Goal: Task Accomplishment & Management: Use online tool/utility

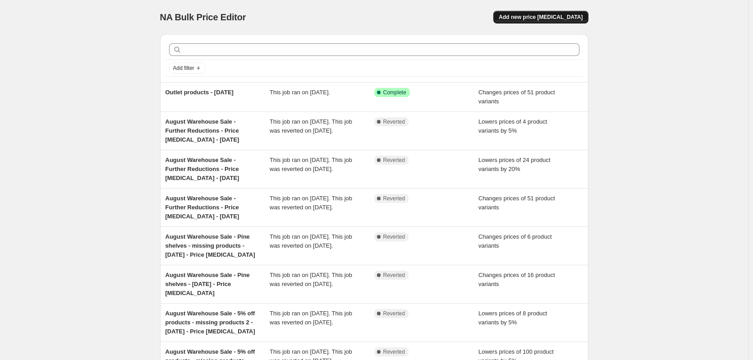
click at [540, 19] on span "Add new price [MEDICAL_DATA]" at bounding box center [541, 17] width 84 height 7
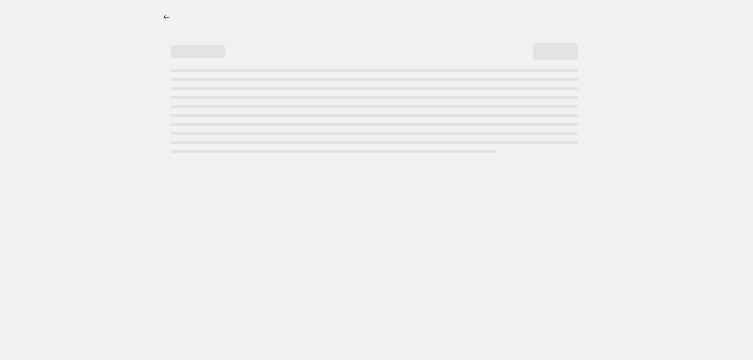
select select "percentage"
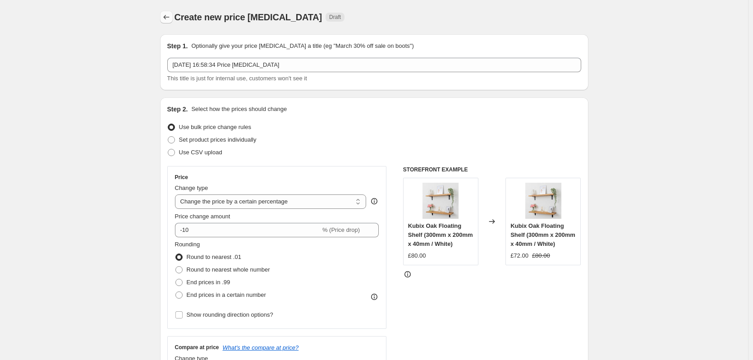
click at [169, 14] on icon "Price change jobs" at bounding box center [166, 17] width 9 height 9
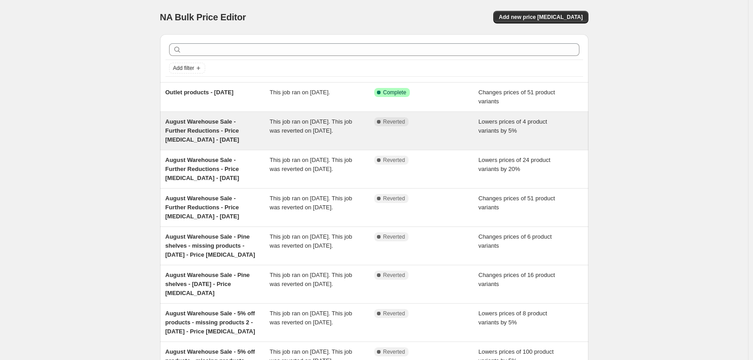
click at [192, 132] on span "August Warehouse Sale - Further Reductions - Price [MEDICAL_DATA] - [DATE]" at bounding box center [202, 130] width 74 height 25
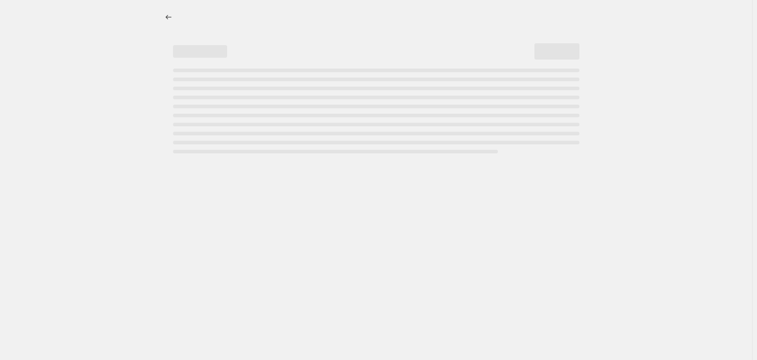
select select "percentage"
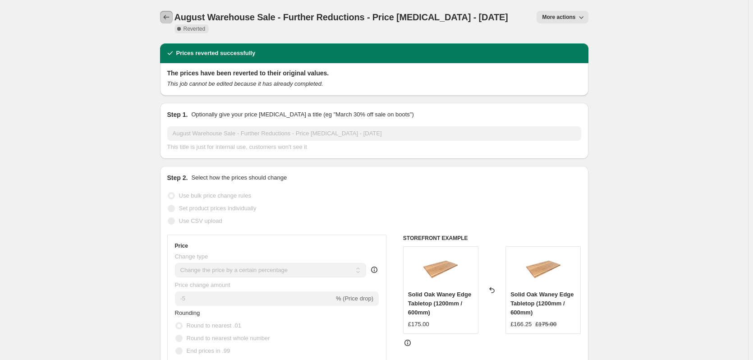
click at [165, 17] on icon "Price change jobs" at bounding box center [166, 17] width 9 height 9
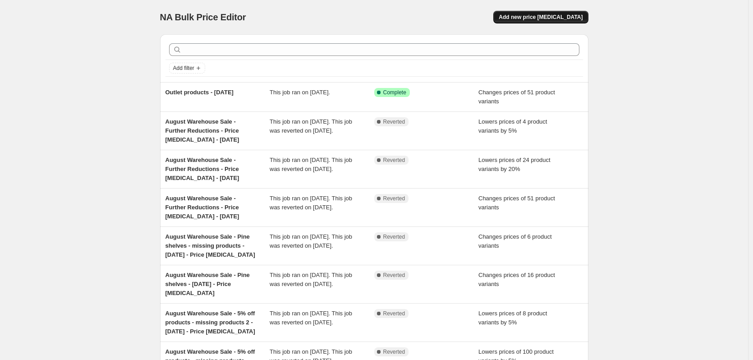
click at [540, 16] on span "Add new price [MEDICAL_DATA]" at bounding box center [541, 17] width 84 height 7
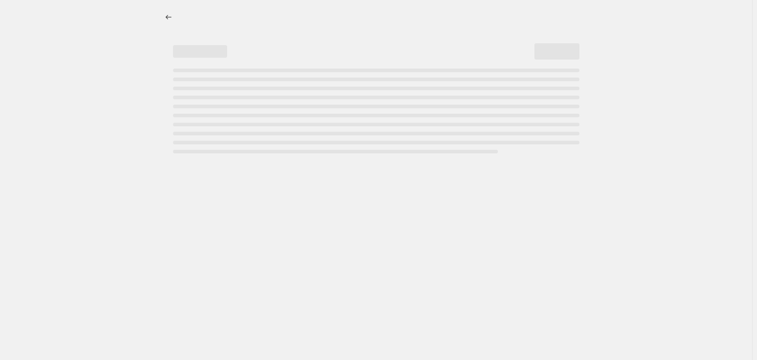
select select "percentage"
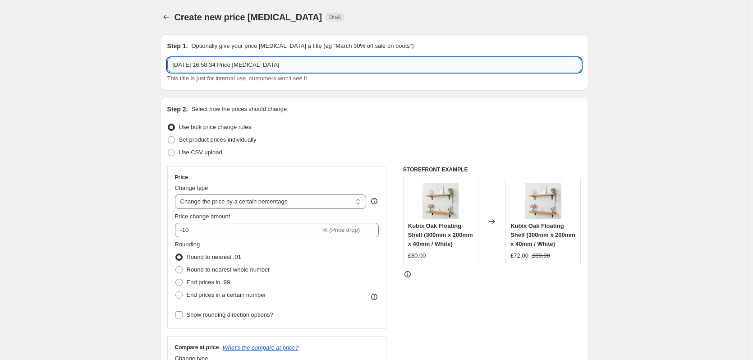
click at [267, 62] on input "[DATE] 16:58:34 Price [MEDICAL_DATA]" at bounding box center [374, 65] width 414 height 14
paste input "August Warehouse Sale - Further Reductions - Price [MEDICAL_DATA] - [DATE]"
click at [186, 67] on input "August Warehouse Sale - Further Reductions - Price [MEDICAL_DATA] - [DATE]" at bounding box center [374, 65] width 414 height 14
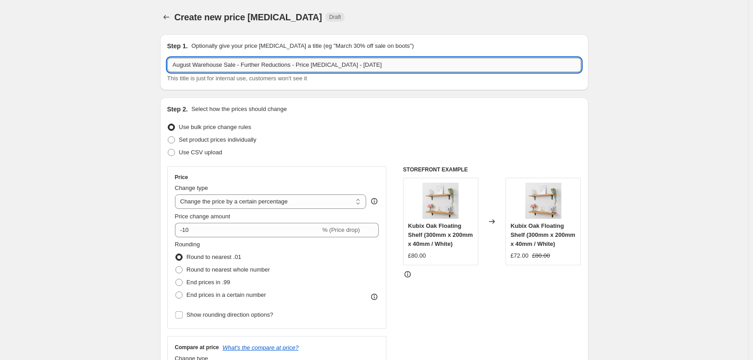
drag, startPoint x: 186, startPoint y: 67, endPoint x: 226, endPoint y: 62, distance: 40.0
click at [226, 62] on input "August Warehouse Sale - Further Reductions - Price [MEDICAL_DATA] - [DATE]" at bounding box center [374, 65] width 414 height 14
click at [217, 62] on input "Desk Deals - Further Reductions - Price [MEDICAL_DATA] - [DATE]" at bounding box center [374, 65] width 414 height 14
drag, startPoint x: 217, startPoint y: 62, endPoint x: 252, endPoint y: 59, distance: 35.7
click at [252, 59] on input "Desk Deals - Further Reductions - Price [MEDICAL_DATA] - [DATE]" at bounding box center [374, 65] width 414 height 14
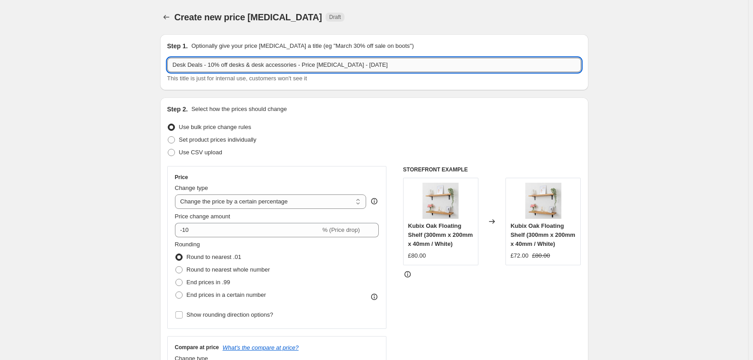
click at [354, 64] on input "Desk Deals - 10% off desks & desk accessories - Price [MEDICAL_DATA] - [DATE]" at bounding box center [374, 65] width 414 height 14
drag, startPoint x: 354, startPoint y: 64, endPoint x: 360, endPoint y: 64, distance: 5.9
click at [360, 64] on input "Desk Deals - 10% off desks & desk accessories - Price [MEDICAL_DATA] - [DATE]" at bounding box center [374, 65] width 414 height 14
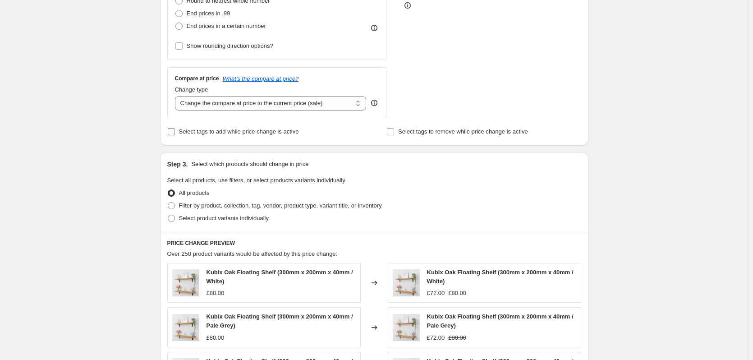
scroll to position [270, 0]
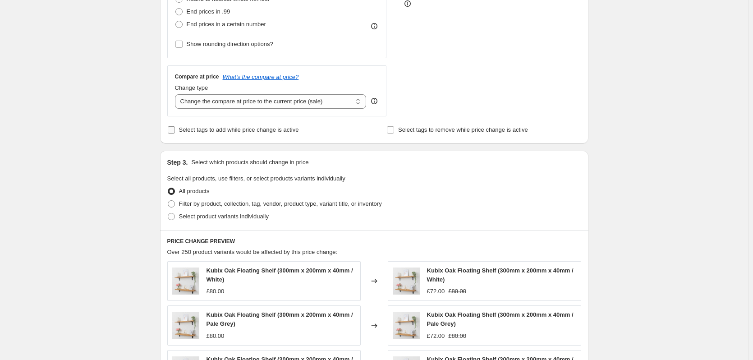
type input "Desk Deals - 10% off desks & desk accessories - Price [MEDICAL_DATA] - [DATE]"
click at [269, 128] on span "Select tags to add while price change is active" at bounding box center [239, 129] width 120 height 7
click at [175, 128] on input "Select tags to add while price change is active" at bounding box center [171, 129] width 7 height 7
checkbox input "true"
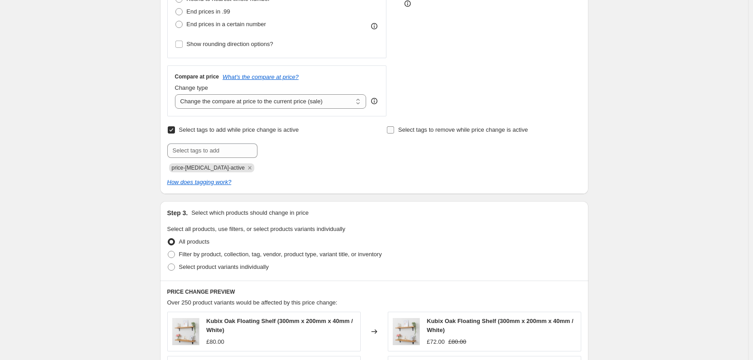
click at [418, 129] on span "Select tags to remove while price change is active" at bounding box center [463, 129] width 130 height 7
click at [394, 129] on input "Select tags to remove while price change is active" at bounding box center [390, 129] width 7 height 7
checkbox input "true"
click at [218, 143] on div "Select tags to add while price change is active Submit price-[MEDICAL_DATA]-act…" at bounding box center [264, 148] width 194 height 49
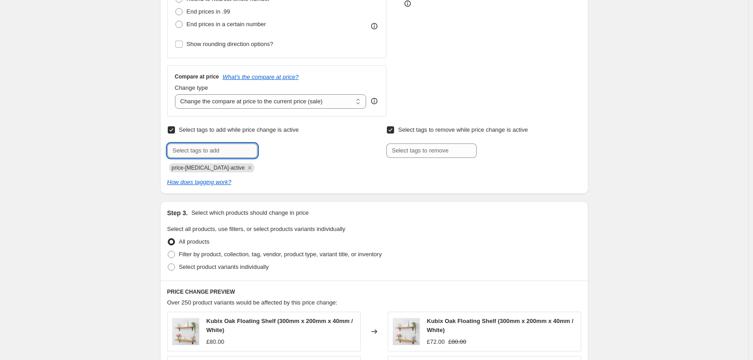
click at [218, 147] on input "text" at bounding box center [212, 150] width 90 height 14
type input "Sale"
click at [291, 153] on button "Add Sale" at bounding box center [277, 149] width 34 height 13
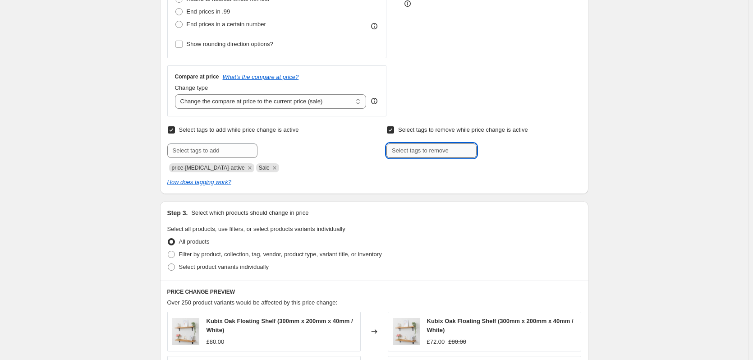
click at [445, 148] on input "text" at bounding box center [431, 150] width 90 height 14
type input "Eligible for discount"
click at [504, 154] on button "Add Eligible for..." at bounding box center [506, 149] width 55 height 13
click at [248, 168] on icon "Remove price-change-job-active" at bounding box center [249, 167] width 3 height 3
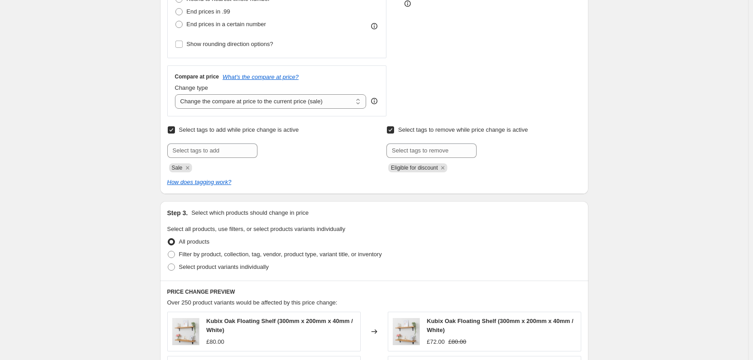
click at [134, 179] on div "Create new price [MEDICAL_DATA]. This page is ready Create new price [MEDICAL_D…" at bounding box center [374, 213] width 748 height 966
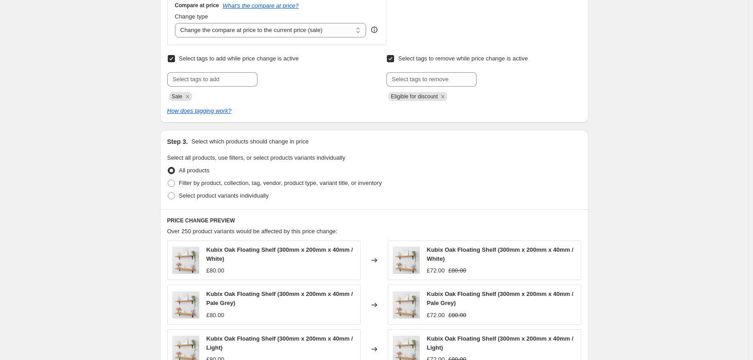
scroll to position [361, 0]
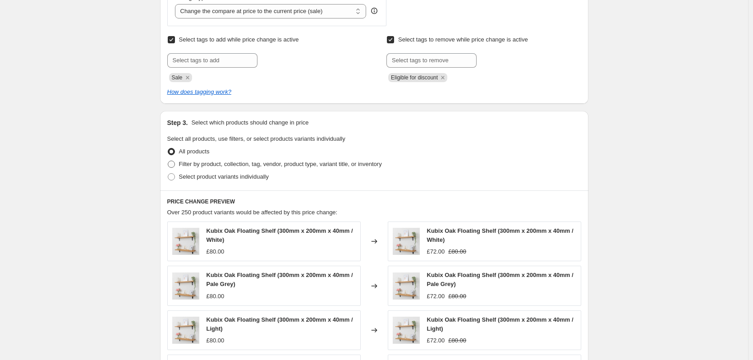
click at [207, 166] on span "Filter by product, collection, tag, vendor, product type, variant title, or inv…" at bounding box center [280, 163] width 203 height 7
click at [168, 161] on input "Filter by product, collection, tag, vendor, product type, variant title, or inv…" at bounding box center [168, 160] width 0 height 0
radio input "true"
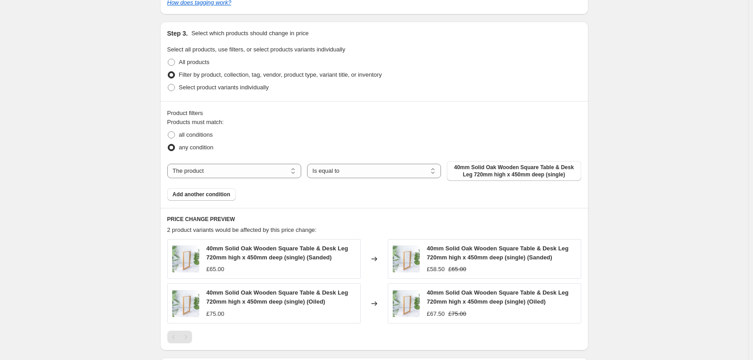
scroll to position [451, 0]
click at [227, 170] on select "The product The product's collection The product's tag The product's vendor The…" at bounding box center [234, 170] width 134 height 14
select select "collection"
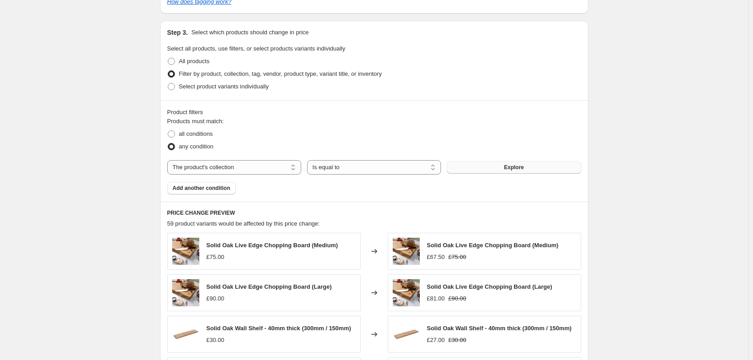
click at [501, 167] on button "Explore" at bounding box center [514, 167] width 134 height 13
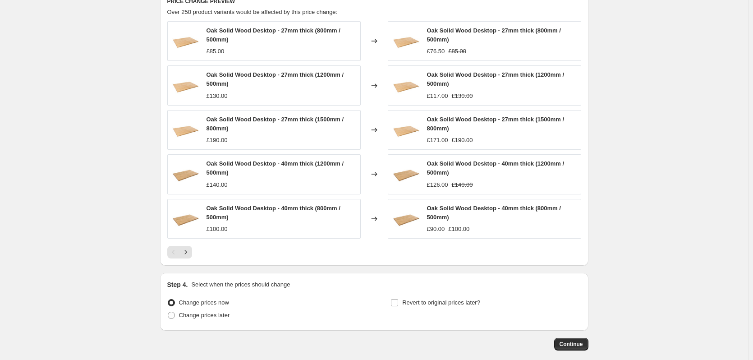
scroll to position [676, 0]
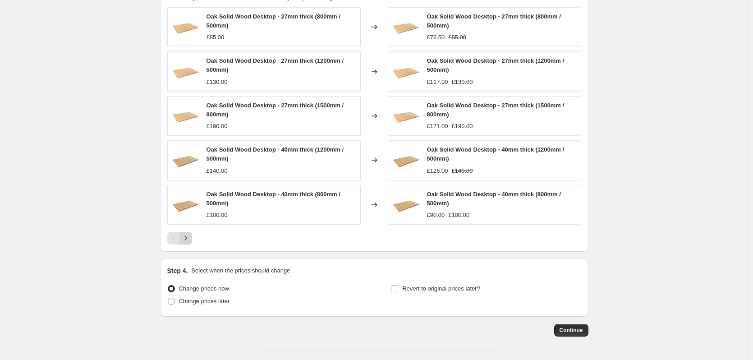
click at [187, 241] on icon "Next" at bounding box center [185, 238] width 9 height 9
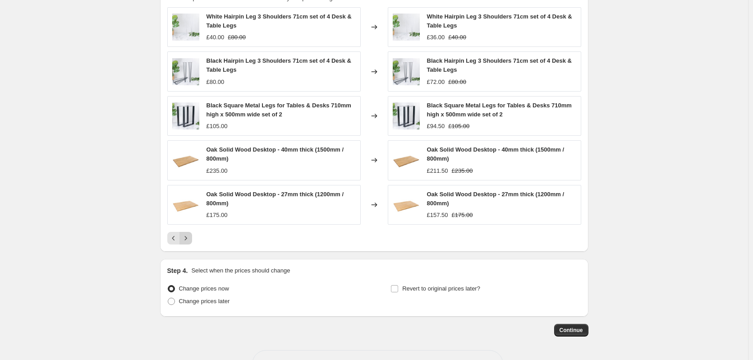
click at [187, 235] on icon "Next" at bounding box center [185, 238] width 9 height 9
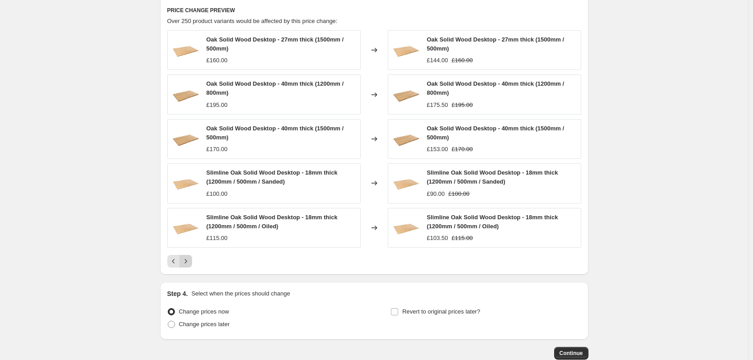
scroll to position [631, 0]
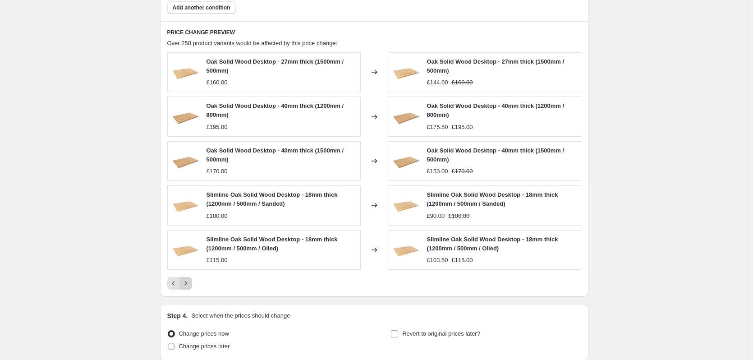
click at [185, 287] on icon "Next" at bounding box center [185, 283] width 9 height 9
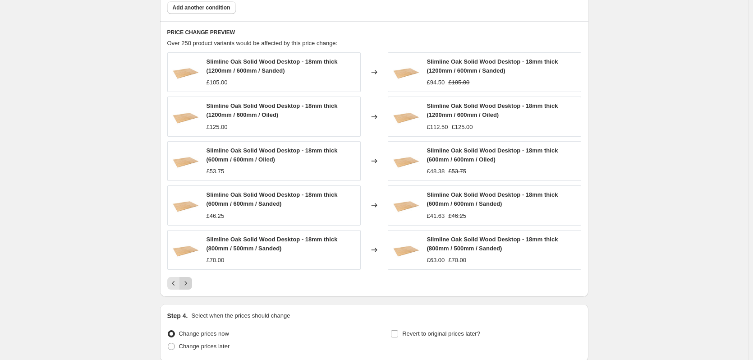
click at [188, 286] on icon "Next" at bounding box center [185, 283] width 9 height 9
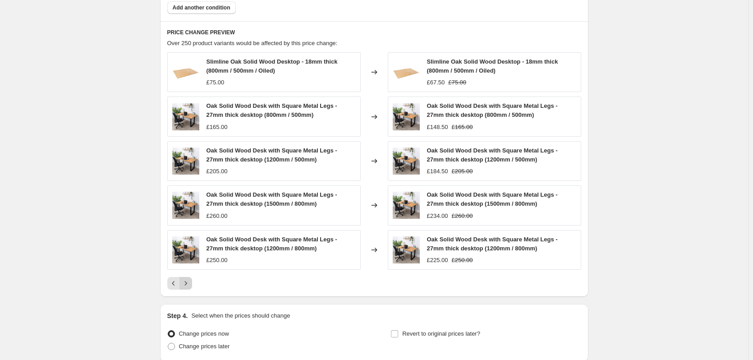
click at [188, 286] on icon "Next" at bounding box center [185, 283] width 9 height 9
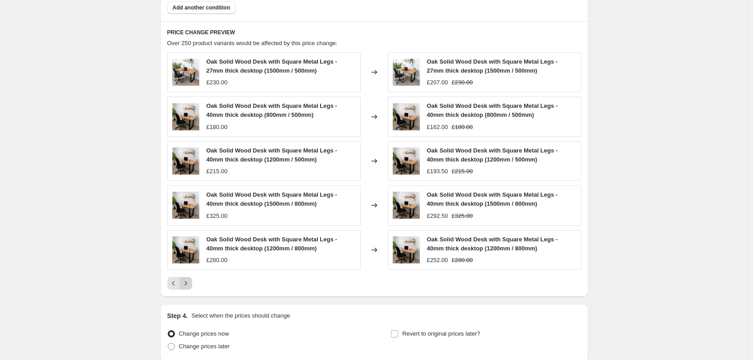
click at [189, 286] on icon "Next" at bounding box center [185, 283] width 9 height 9
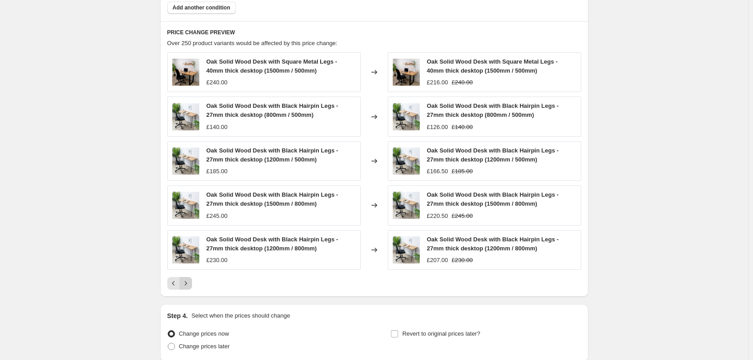
click at [189, 281] on icon "Next" at bounding box center [185, 283] width 9 height 9
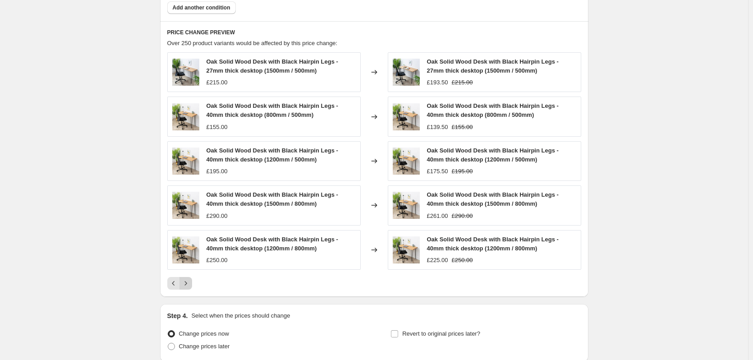
click at [189, 281] on icon "Next" at bounding box center [185, 283] width 9 height 9
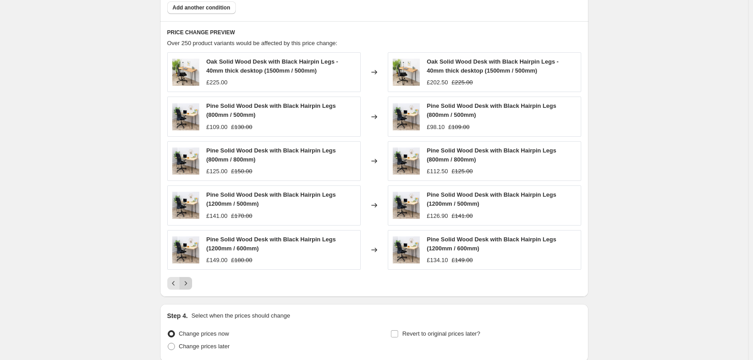
click at [189, 281] on icon "Next" at bounding box center [185, 283] width 9 height 9
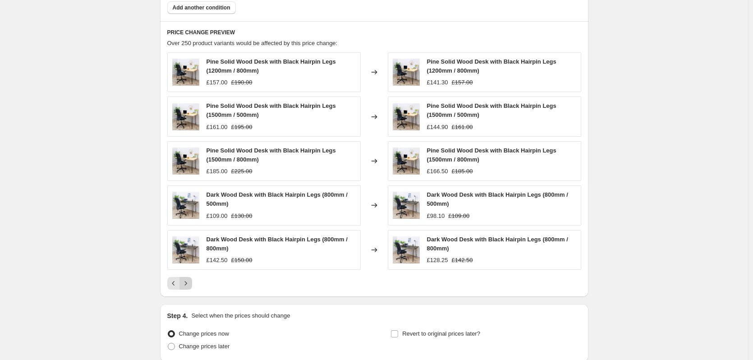
click at [189, 281] on icon "Next" at bounding box center [185, 283] width 9 height 9
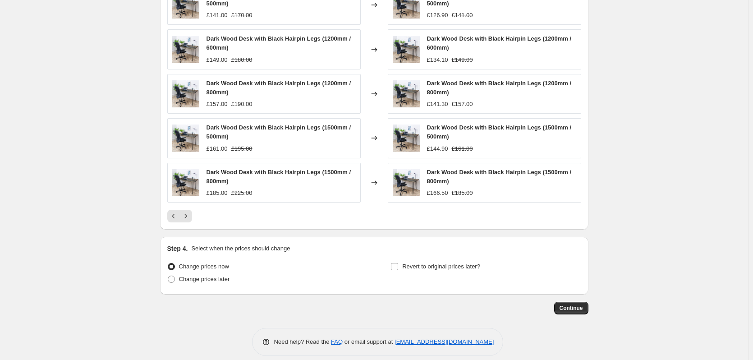
scroll to position [708, 0]
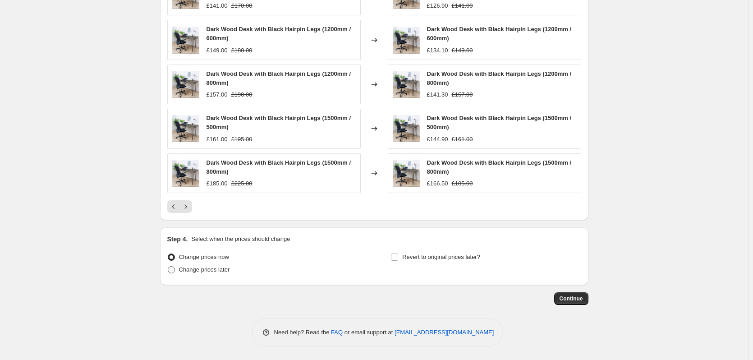
click at [211, 266] on span "Change prices later" at bounding box center [204, 269] width 51 height 7
click at [168, 266] on input "Change prices later" at bounding box center [168, 266] width 0 height 0
radio input "true"
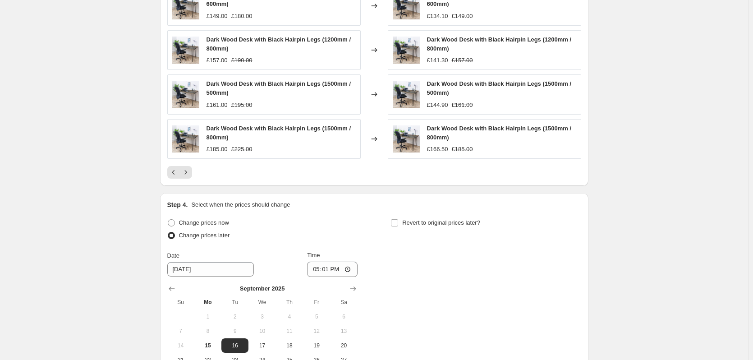
scroll to position [843, 0]
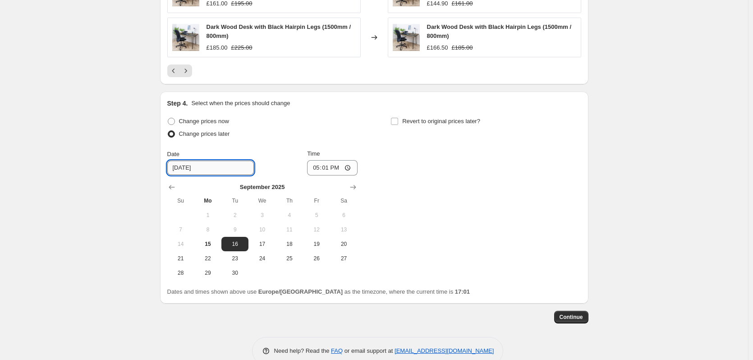
click at [188, 169] on input "[DATE]" at bounding box center [210, 167] width 87 height 14
click at [331, 172] on input "17:01" at bounding box center [332, 167] width 50 height 15
type input "00:01"
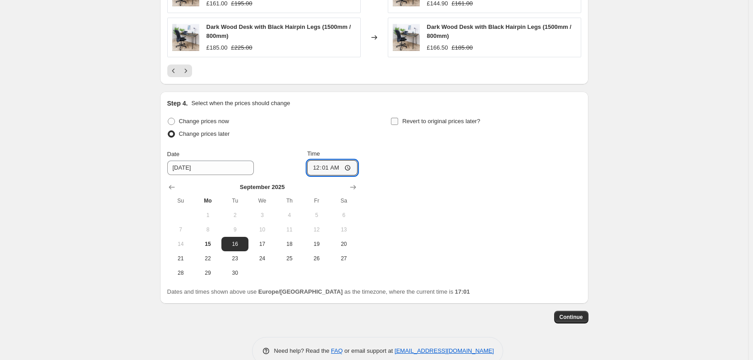
click at [447, 126] on label "Revert to original prices later?" at bounding box center [435, 121] width 90 height 13
click at [398, 125] on input "Revert to original prices later?" at bounding box center [394, 121] width 7 height 7
checkbox input "true"
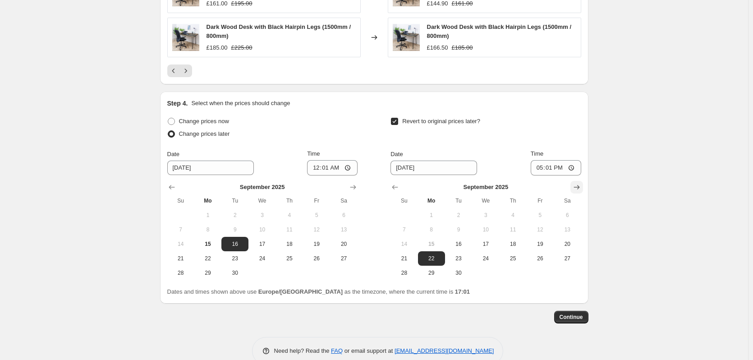
click at [580, 184] on icon "Show next month, October 2025" at bounding box center [576, 187] width 9 height 9
click at [480, 211] on span "1" at bounding box center [486, 214] width 20 height 7
type input "[DATE]"
click at [555, 169] on input "17:01" at bounding box center [556, 167] width 50 height 15
type input "00:00"
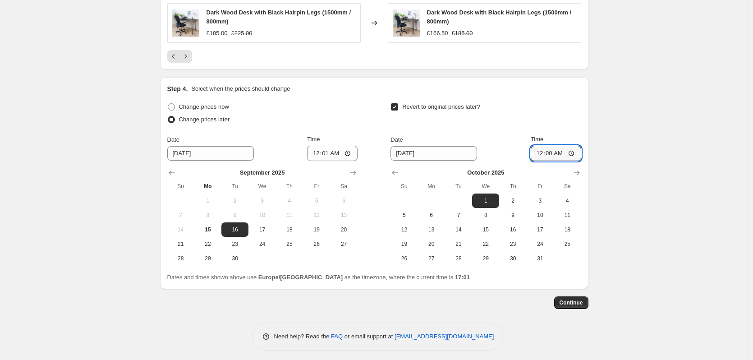
scroll to position [862, 0]
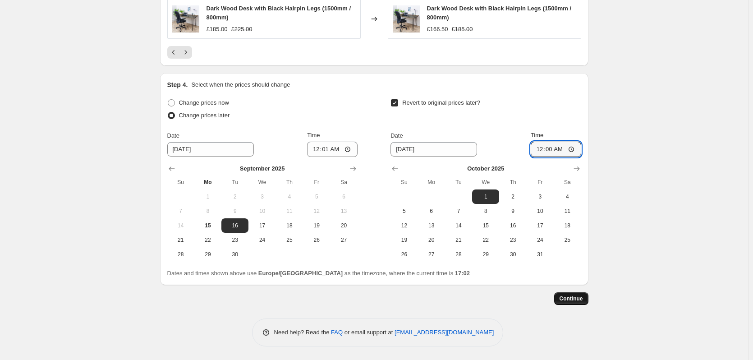
click at [578, 299] on span "Continue" at bounding box center [570, 298] width 23 height 7
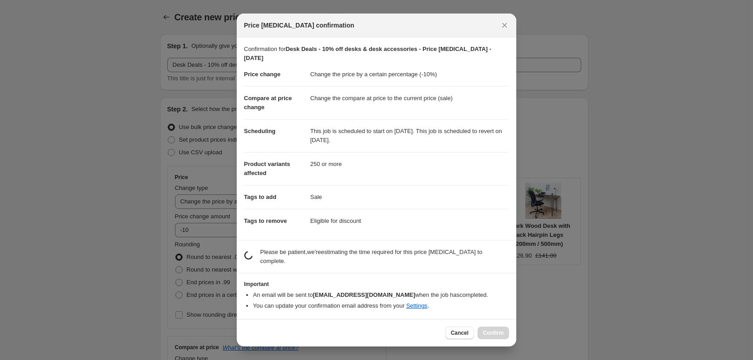
scroll to position [0, 0]
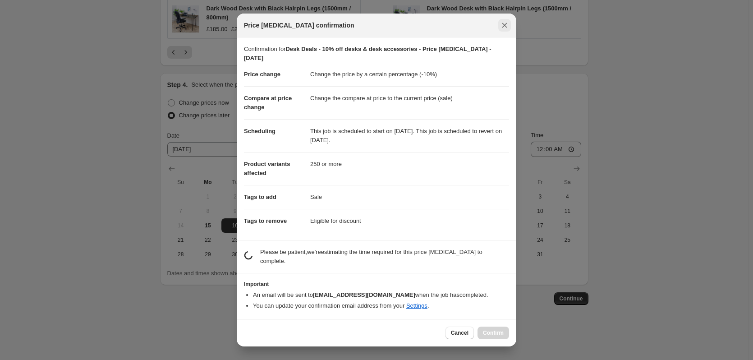
click at [505, 30] on icon "Close" at bounding box center [504, 25] width 9 height 9
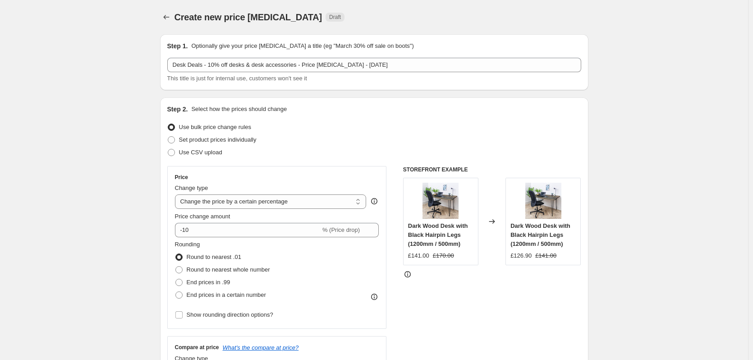
scroll to position [862, 0]
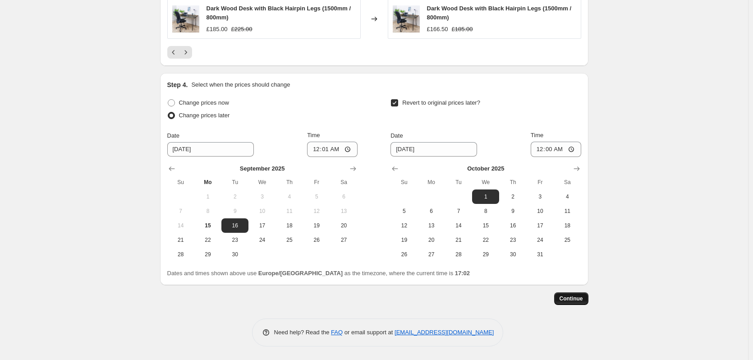
click at [582, 301] on span "Continue" at bounding box center [570, 298] width 23 height 7
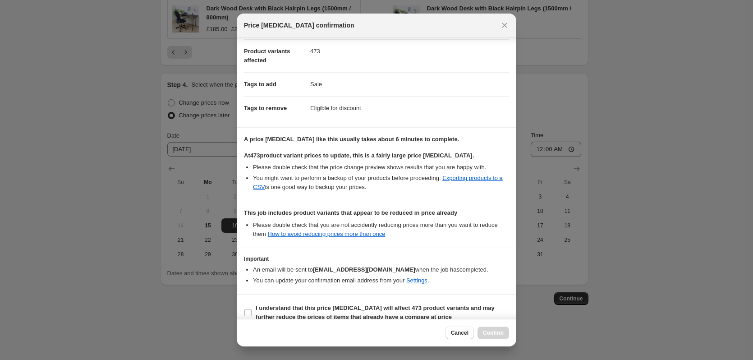
scroll to position [115, 0]
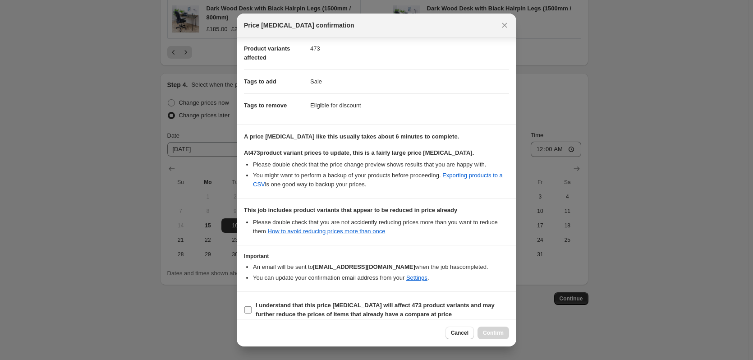
click at [345, 302] on b "I understand that this price [MEDICAL_DATA] will affect 473 product variants an…" at bounding box center [375, 310] width 239 height 16
click at [252, 306] on input "I understand that this price [MEDICAL_DATA] will affect 473 product variants an…" at bounding box center [247, 309] width 7 height 7
checkbox input "true"
click at [487, 334] on span "Confirm" at bounding box center [493, 332] width 21 height 7
